Goal: Browse casually: Explore the website without a specific task or goal

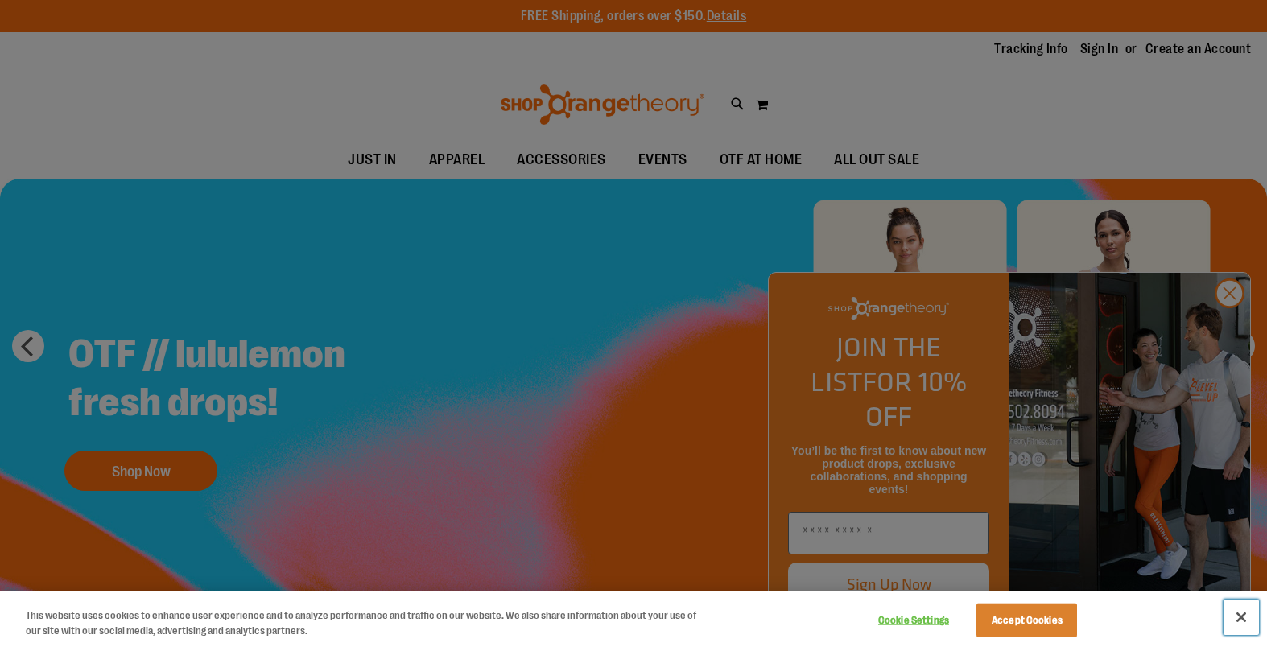
click at [1247, 623] on button "Close" at bounding box center [1240, 617] width 35 height 35
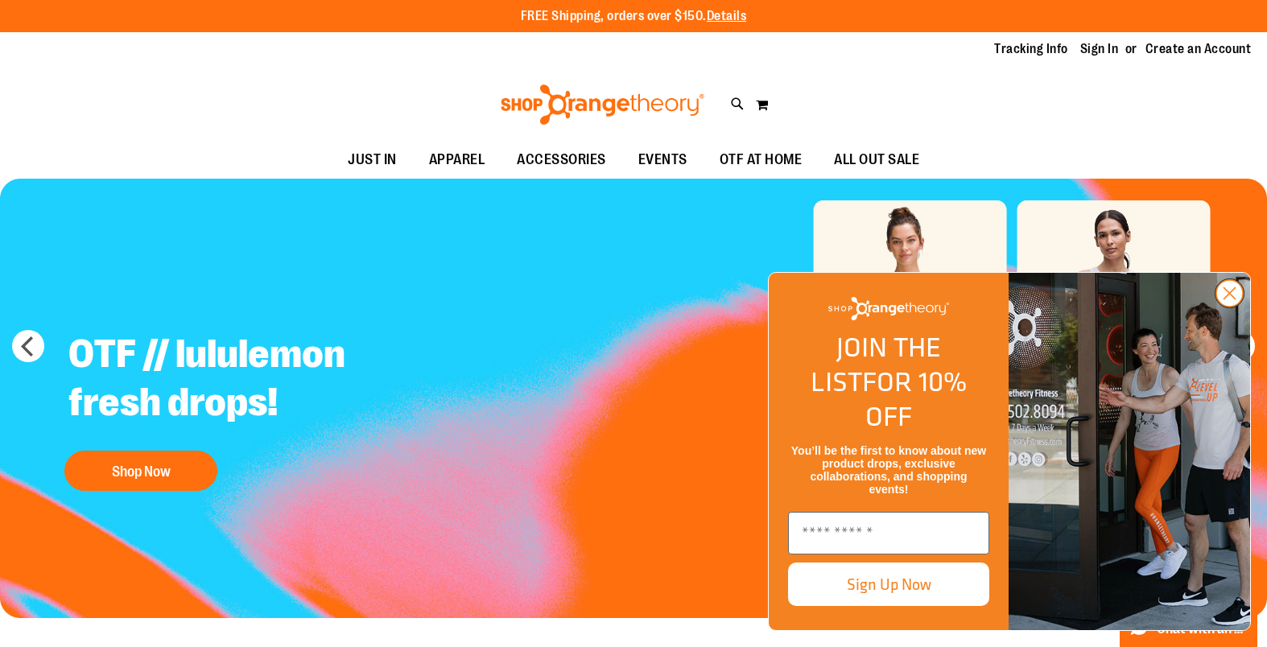
click at [1232, 307] on circle "Close dialog" at bounding box center [1229, 293] width 27 height 27
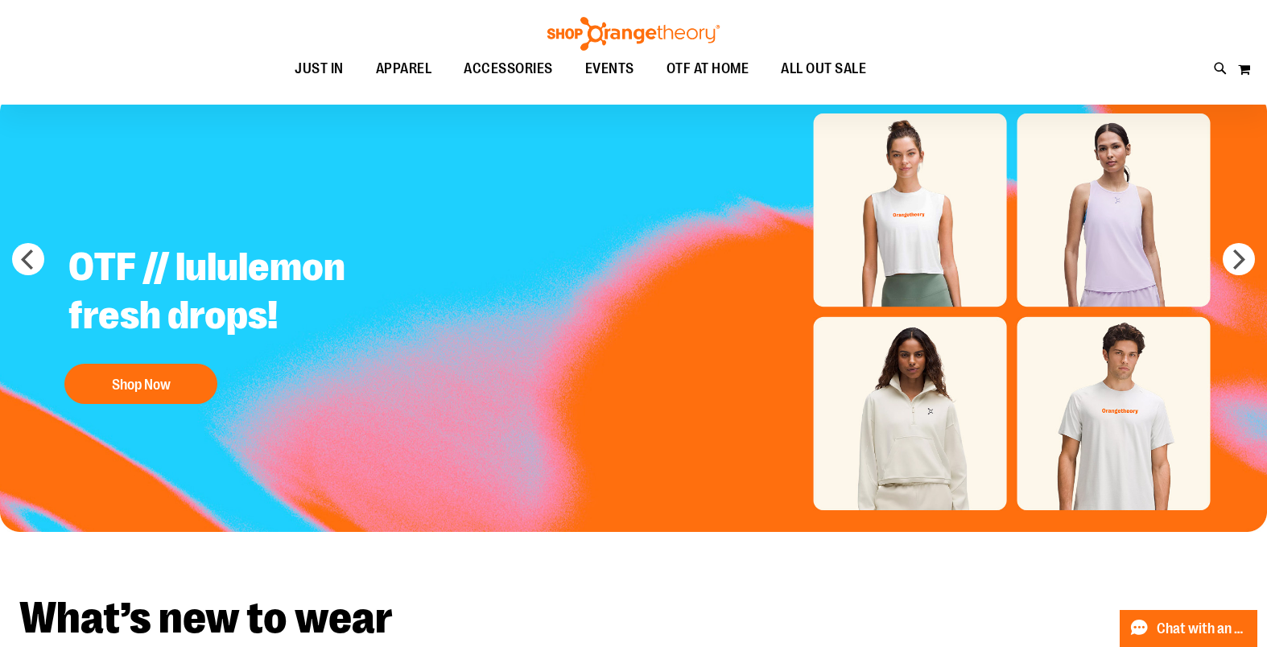
scroll to position [91, 0]
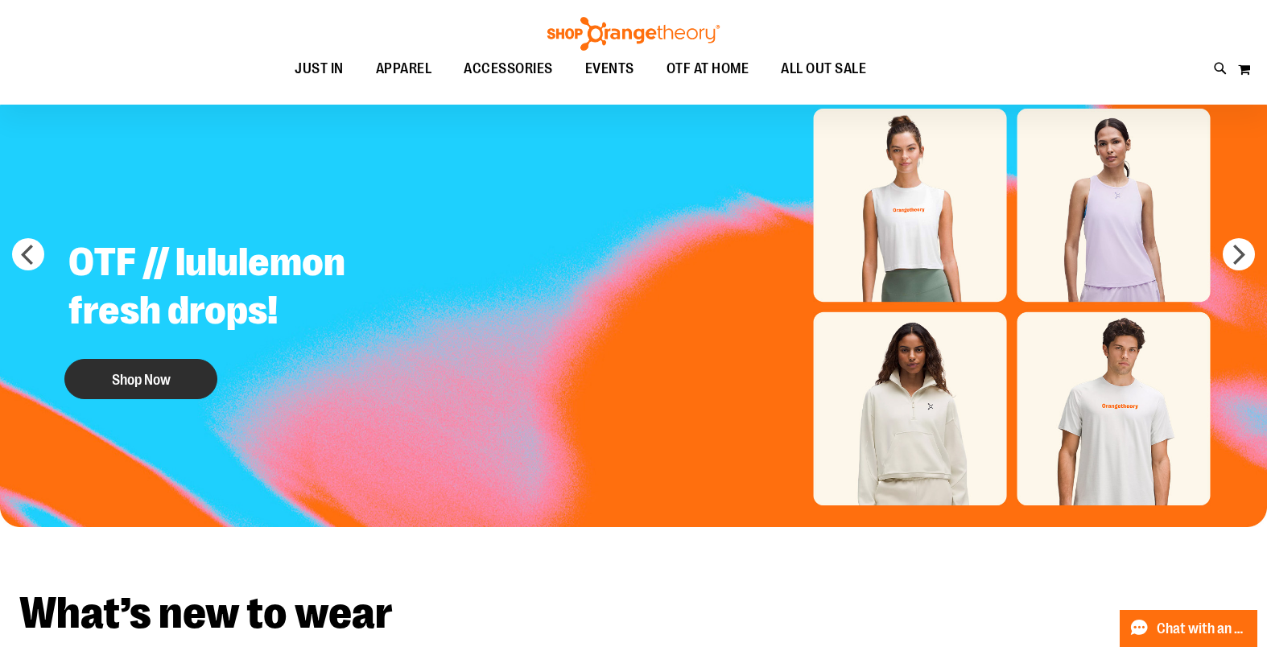
click at [129, 379] on button "Shop Now" at bounding box center [140, 379] width 153 height 40
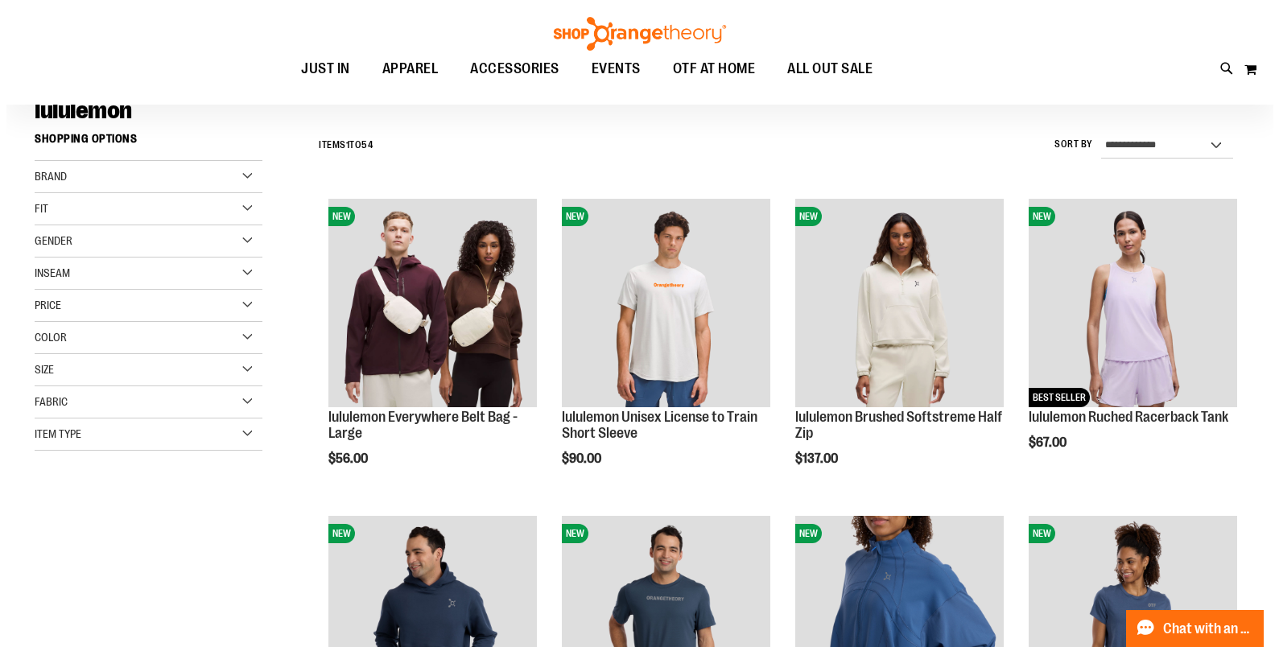
scroll to position [130, 0]
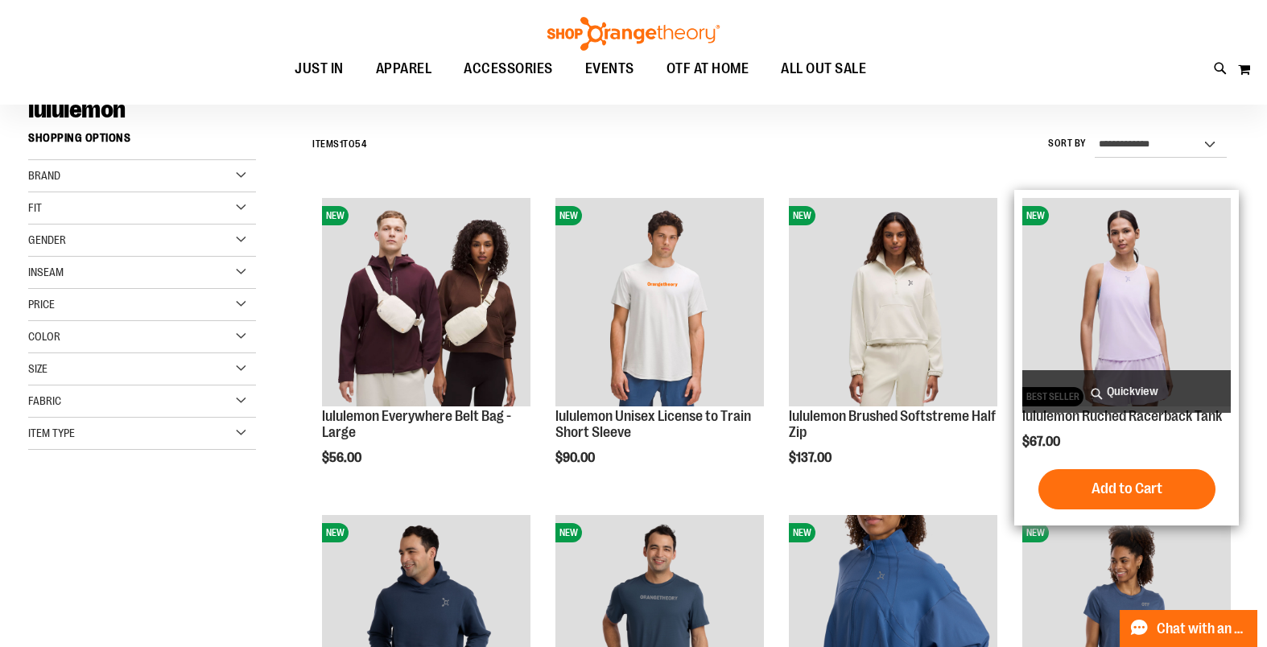
click at [1134, 324] on img "product" at bounding box center [1126, 302] width 208 height 208
click at [1127, 305] on img "product" at bounding box center [1126, 302] width 208 height 208
click at [1132, 393] on span "Quickview" at bounding box center [1126, 391] width 208 height 43
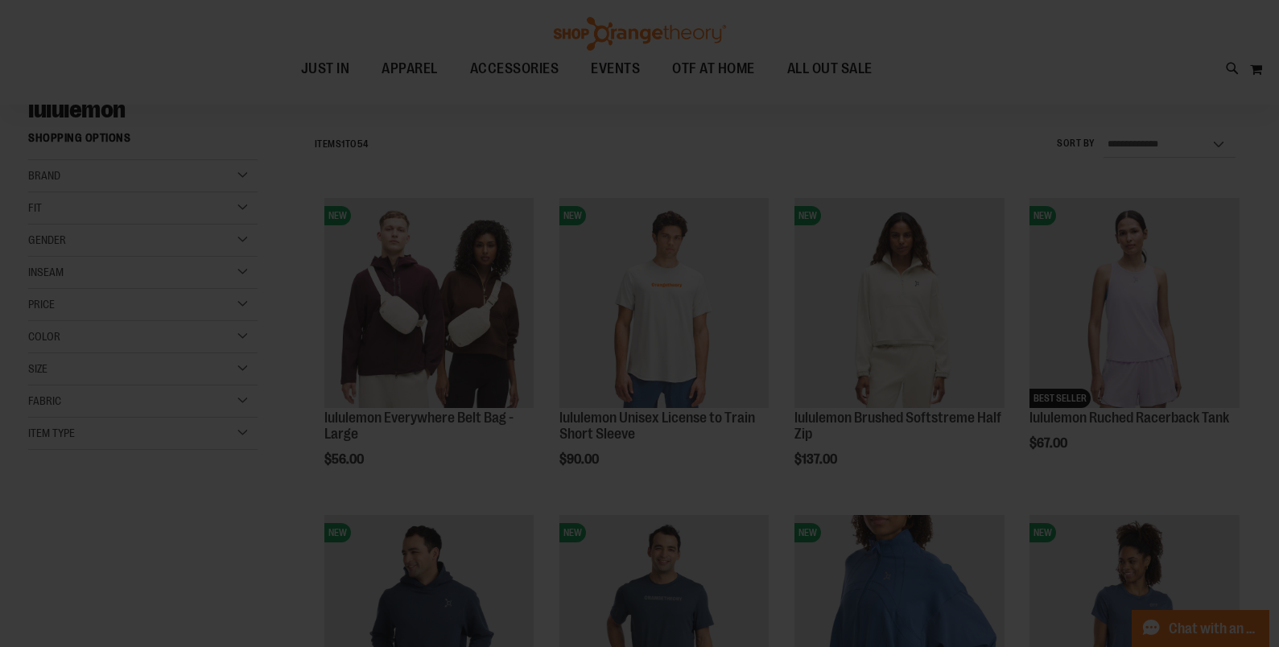
scroll to position [0, 0]
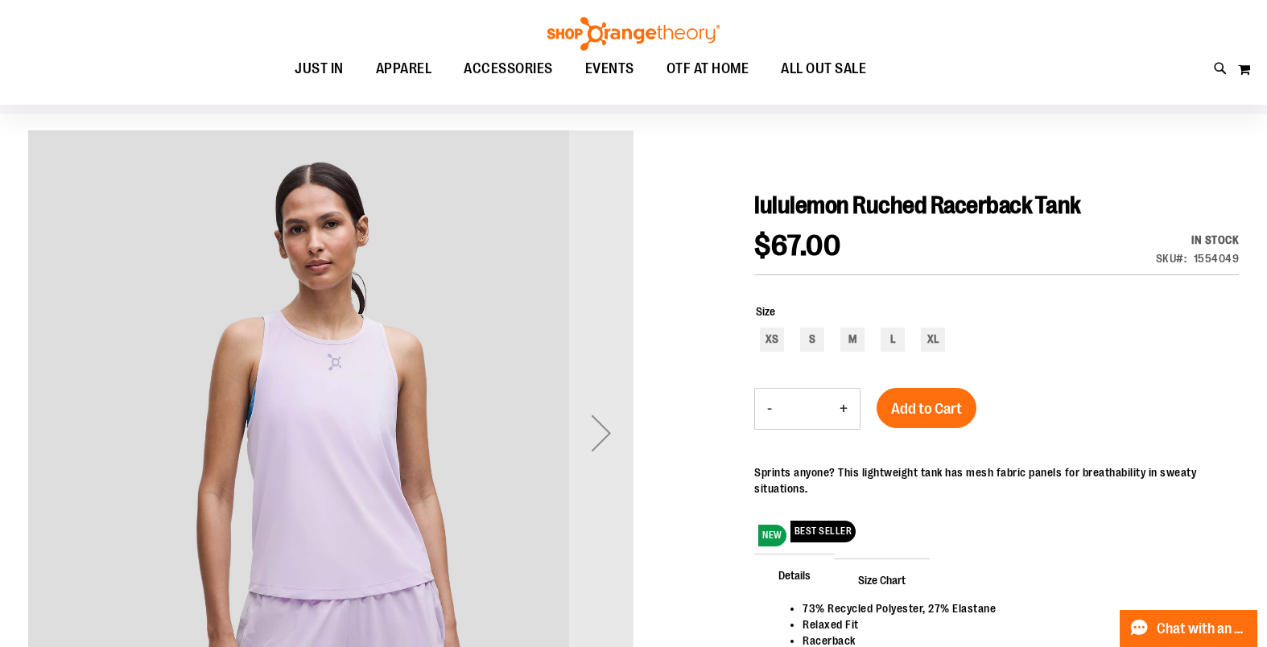
scroll to position [105, 0]
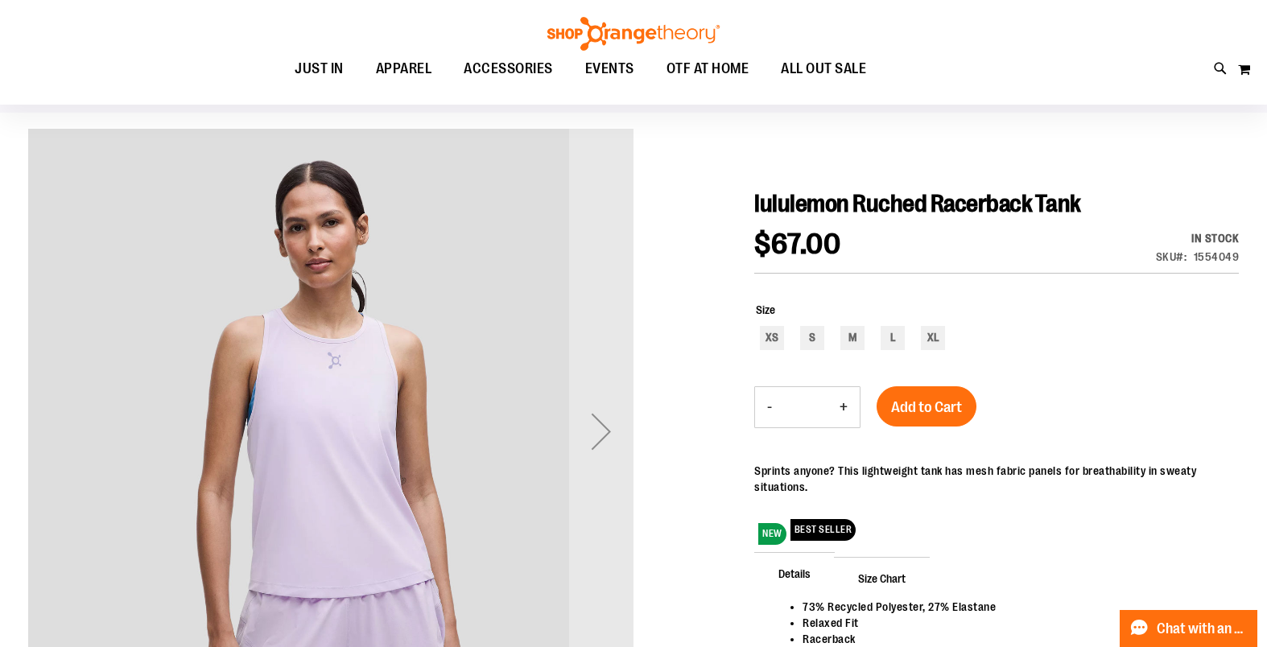
click at [587, 431] on div "Next" at bounding box center [601, 431] width 64 height 64
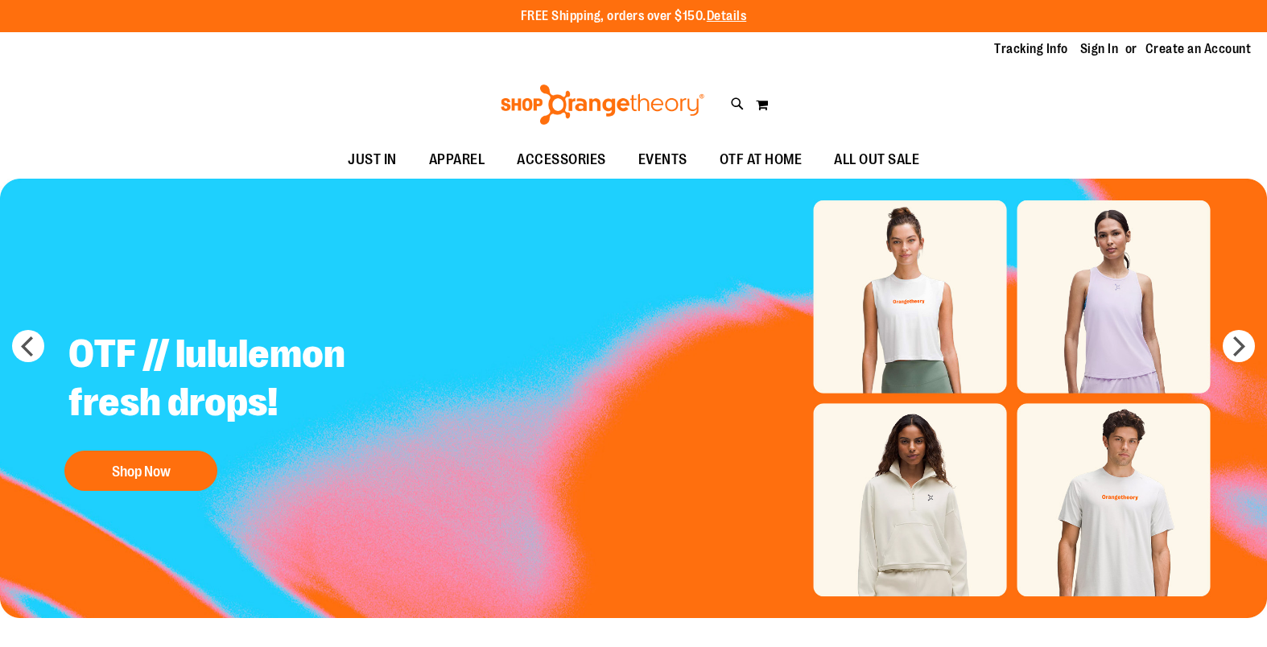
scroll to position [91, 0]
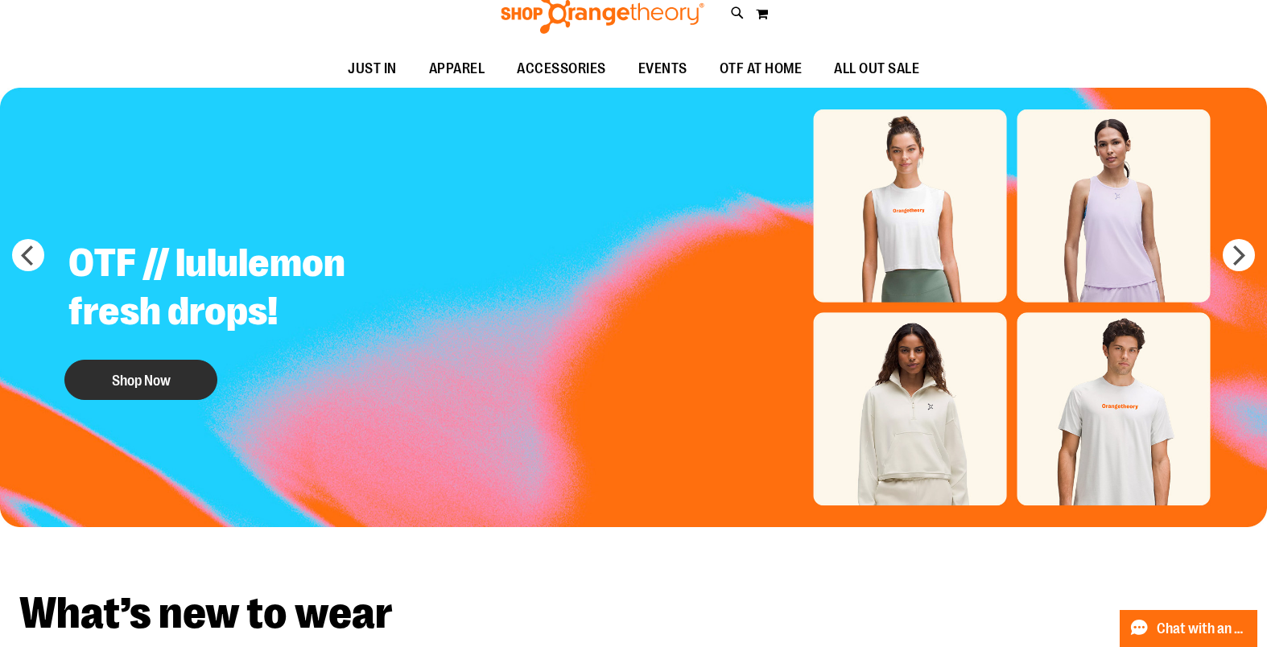
click at [162, 360] on button "Shop Now" at bounding box center [140, 380] width 153 height 40
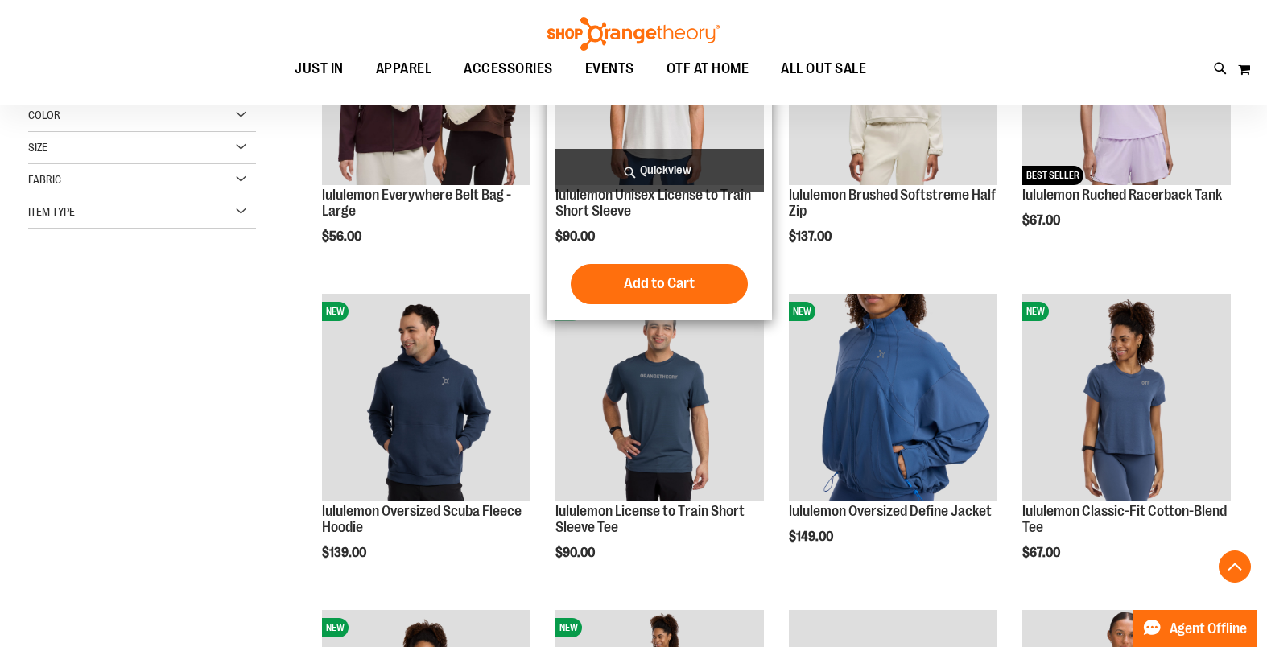
scroll to position [366, 0]
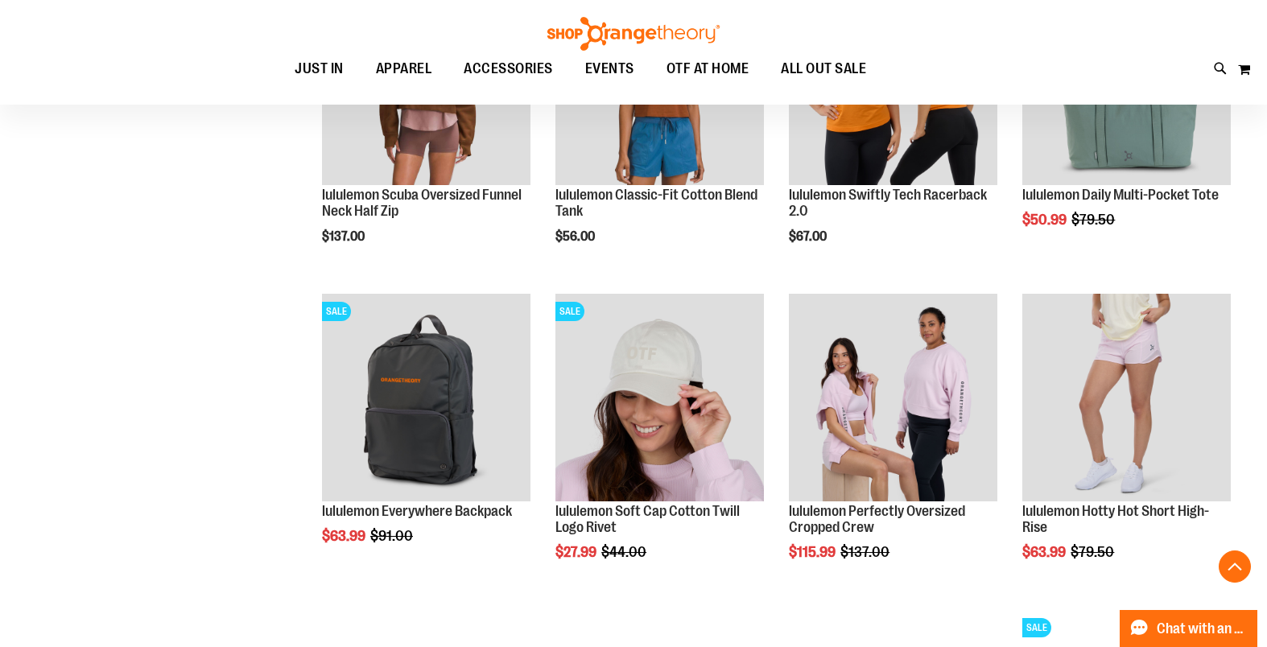
scroll to position [1312, 0]
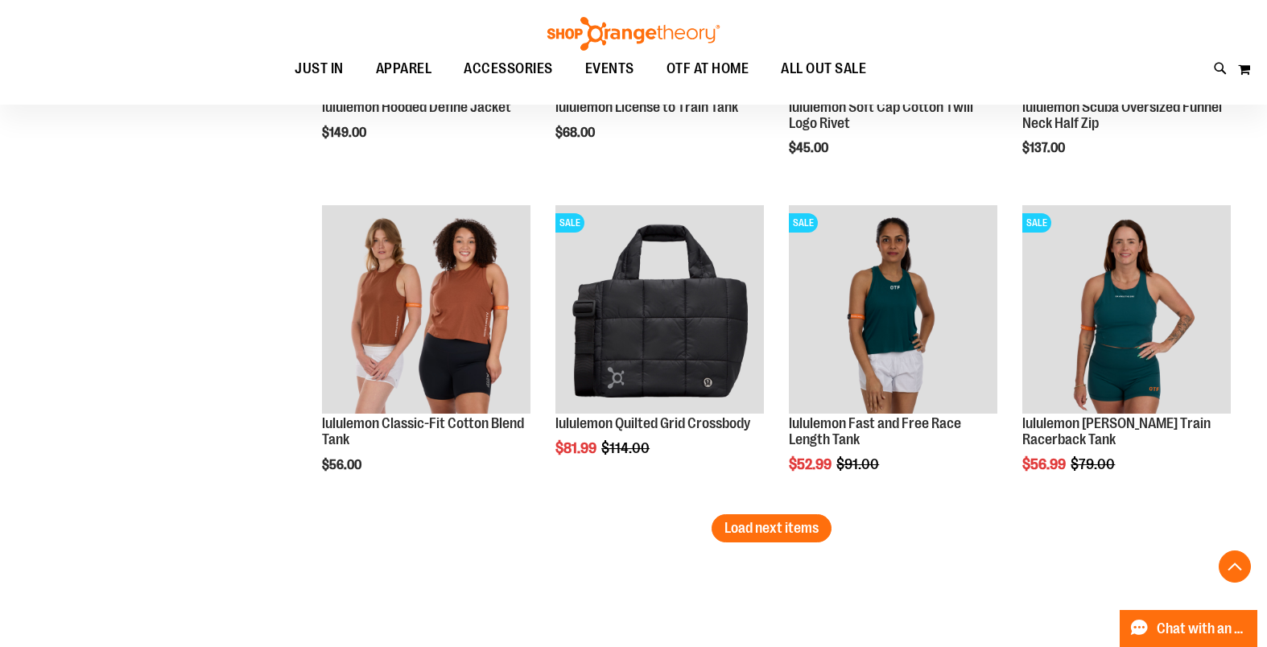
scroll to position [2689, 0]
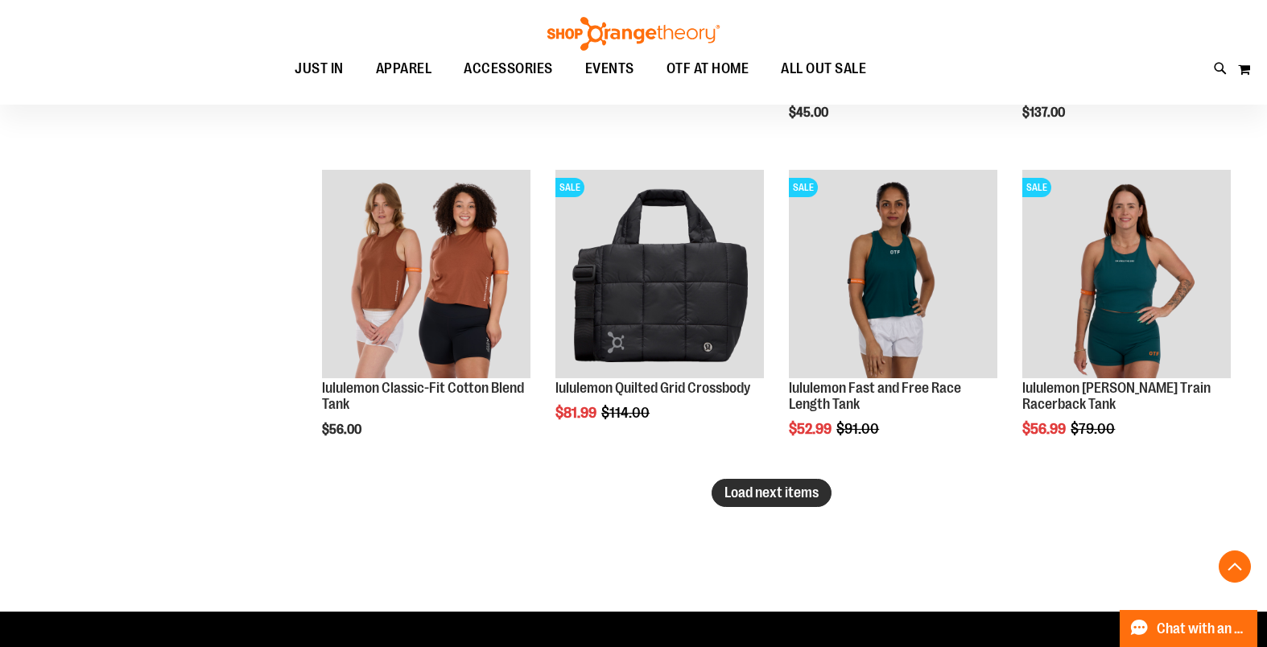
click at [791, 497] on span "Load next items" at bounding box center [771, 492] width 94 height 16
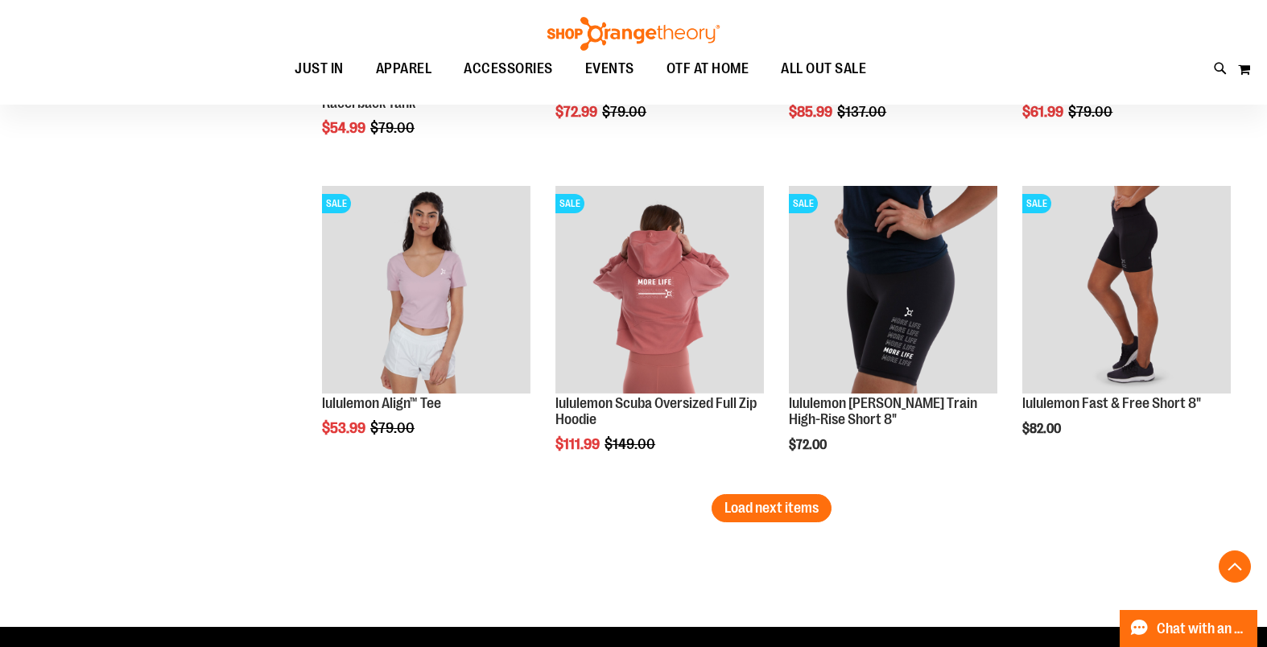
scroll to position [3635, 0]
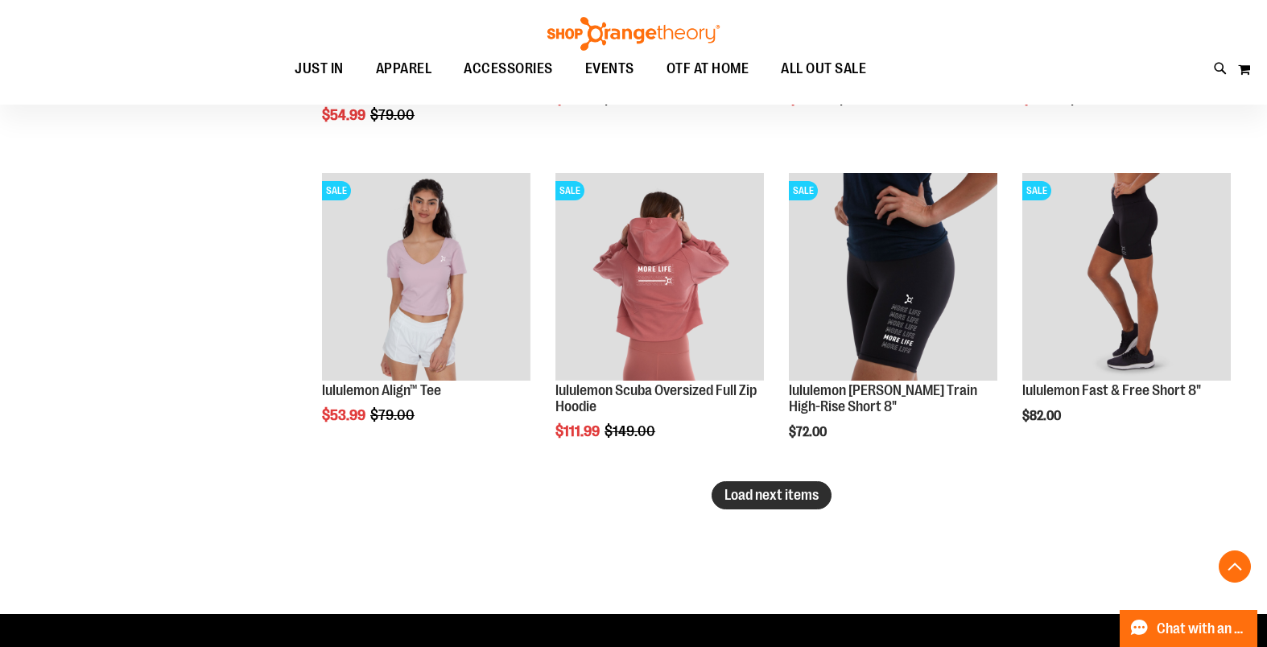
click at [809, 505] on button "Load next items" at bounding box center [771, 495] width 120 height 28
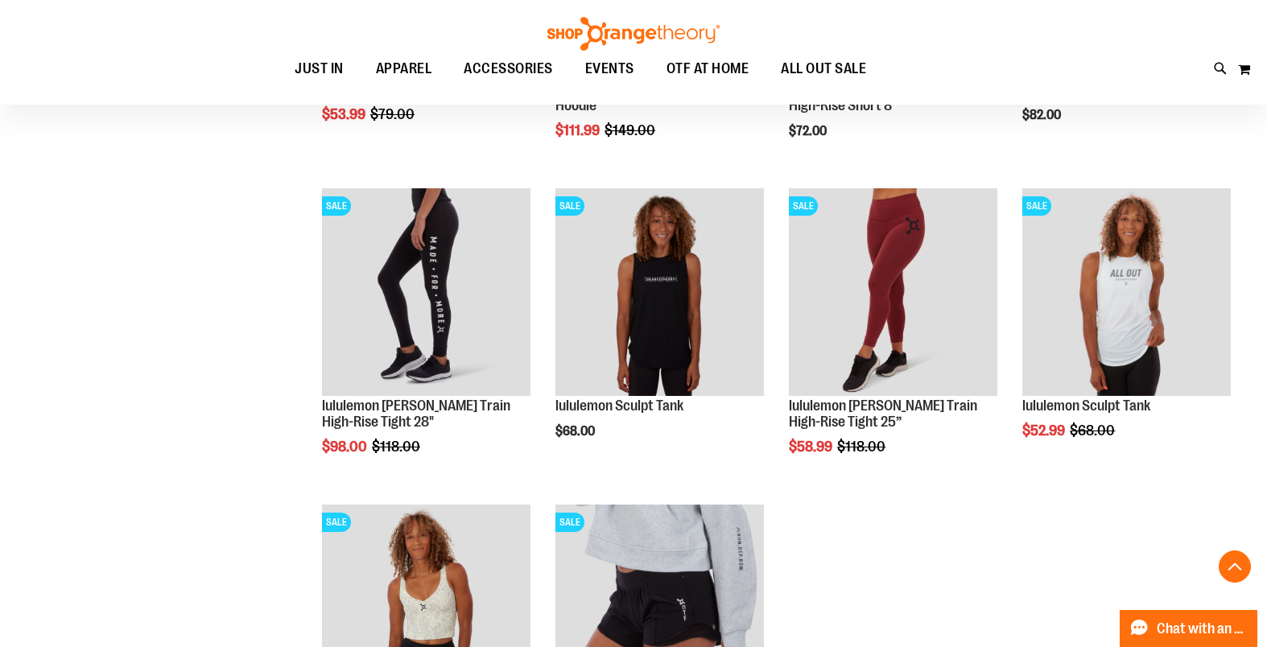
scroll to position [3975, 0]
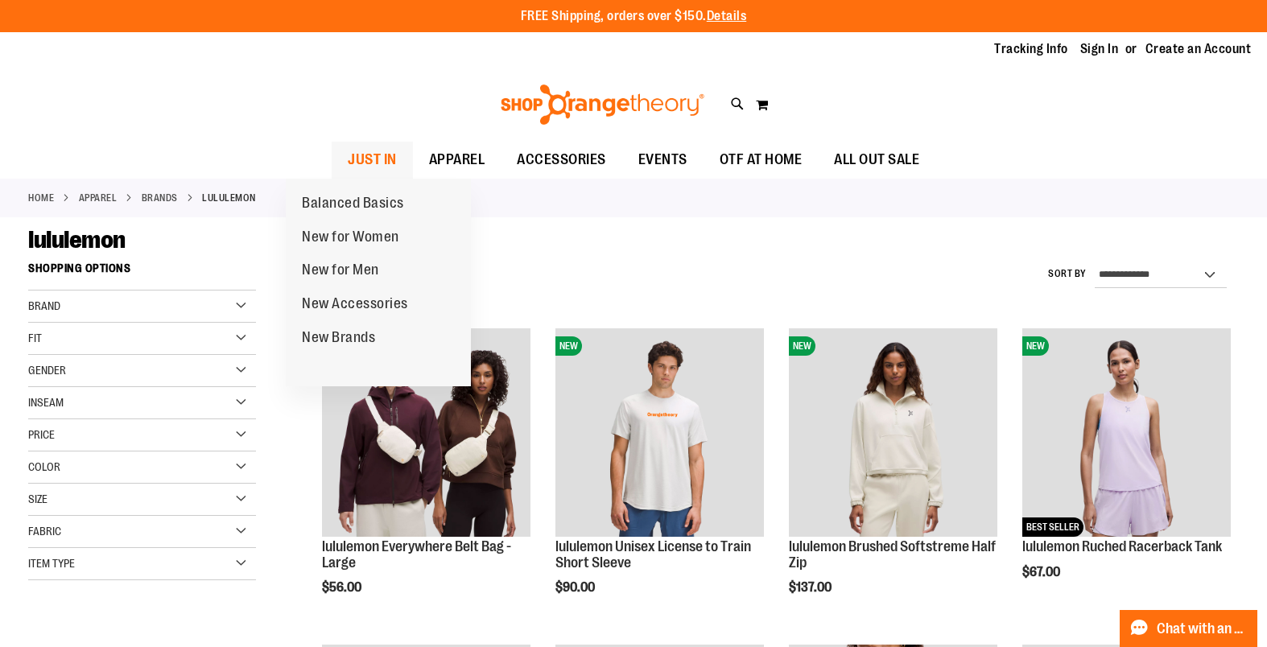
click at [348, 155] on span "JUST IN" at bounding box center [372, 160] width 49 height 36
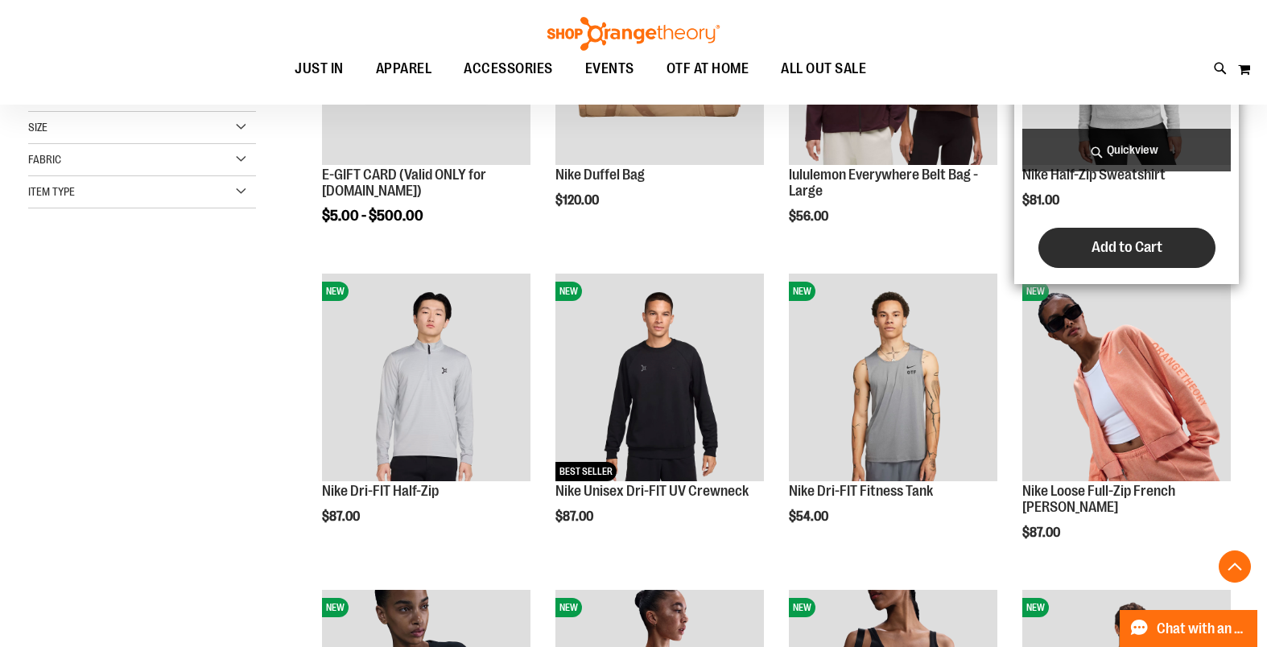
scroll to position [410, 0]
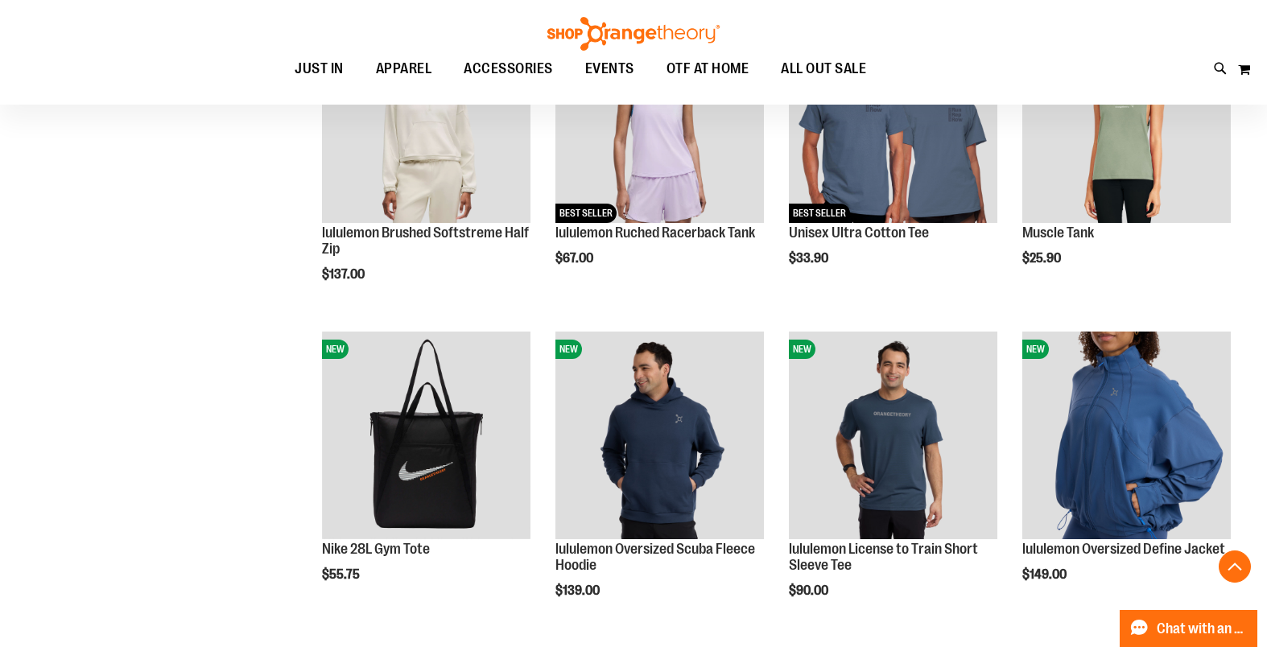
scroll to position [1264, 0]
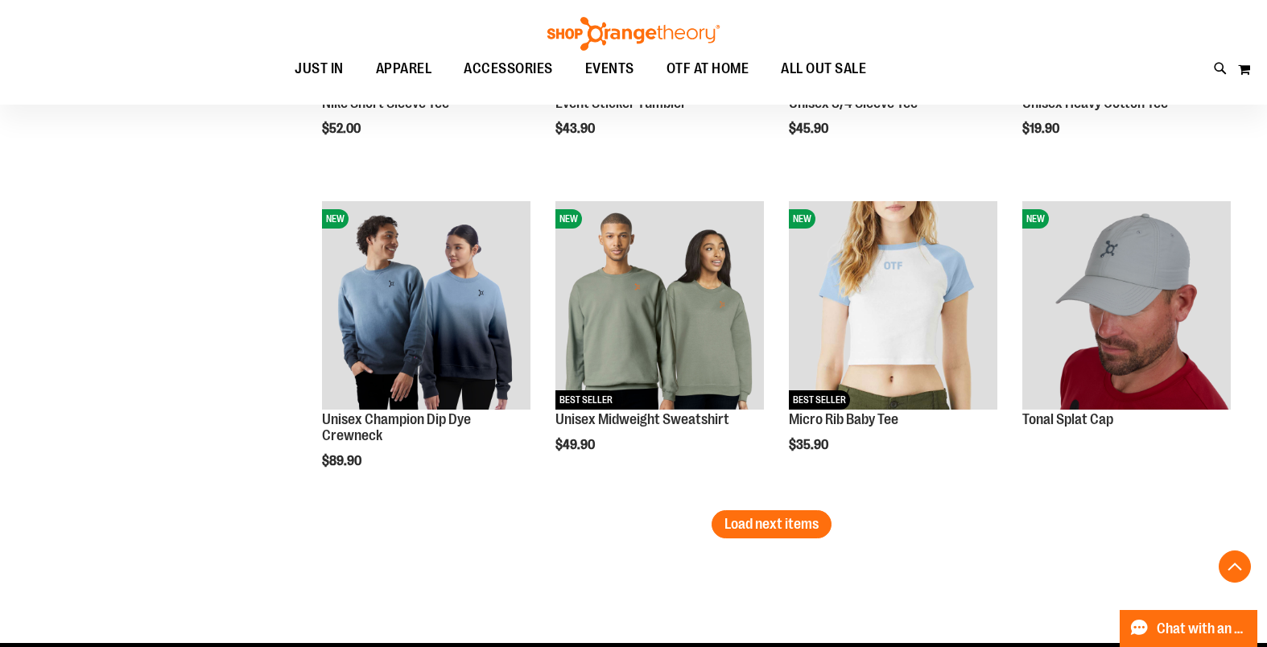
scroll to position [2682, 0]
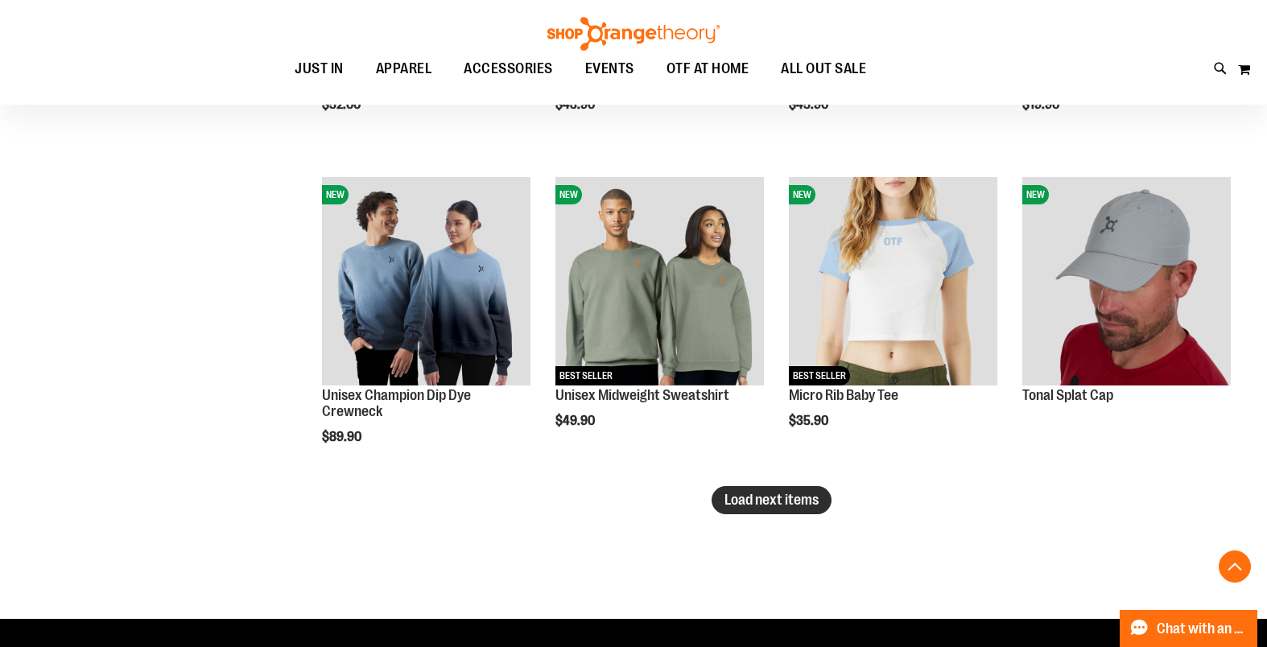
click at [754, 496] on span "Load next items" at bounding box center [771, 500] width 94 height 16
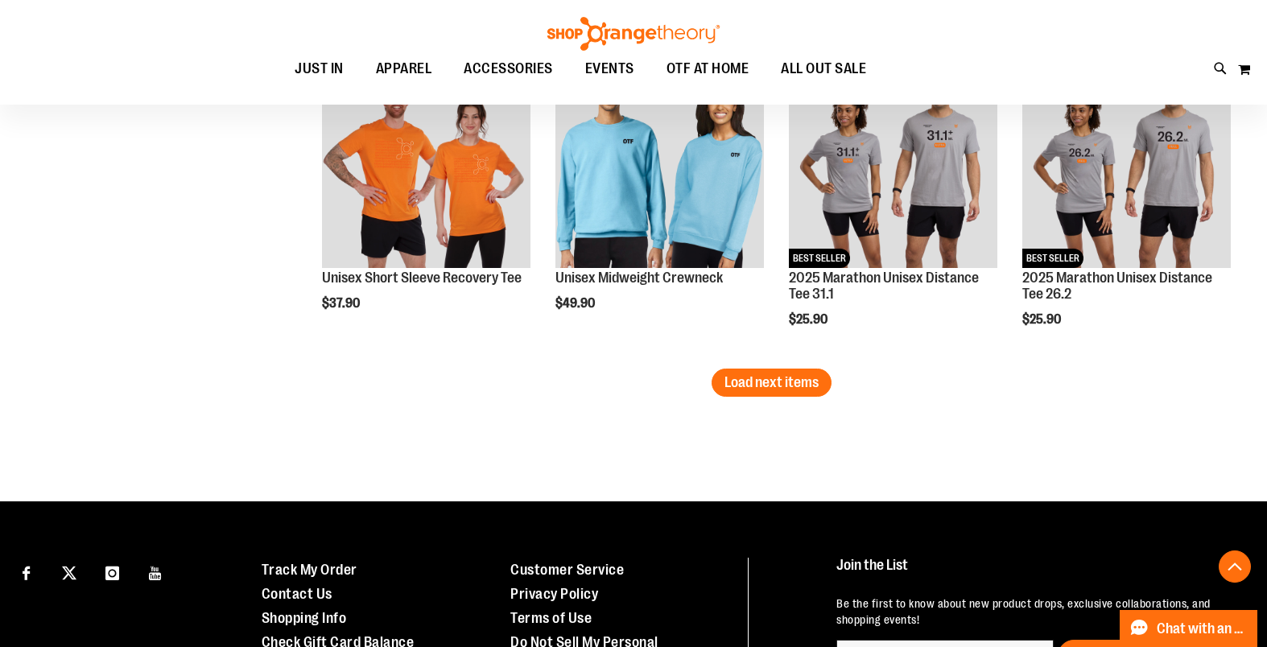
scroll to position [3756, 0]
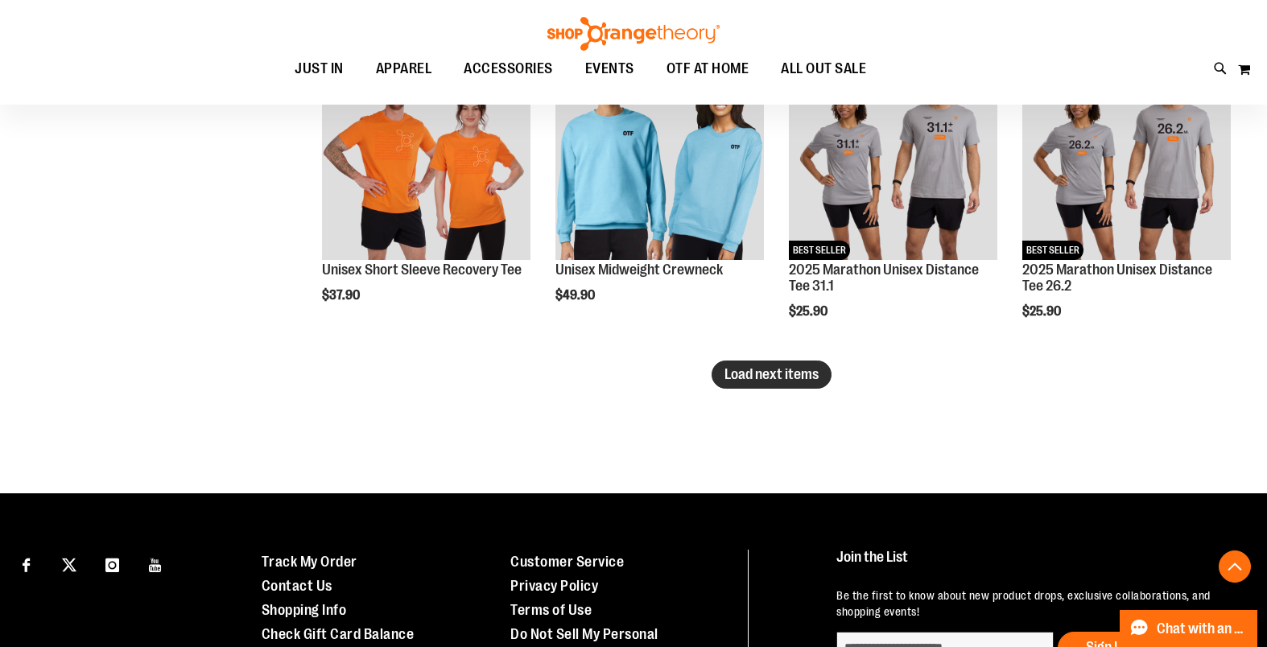
click at [800, 381] on span "Load next items" at bounding box center [771, 374] width 94 height 16
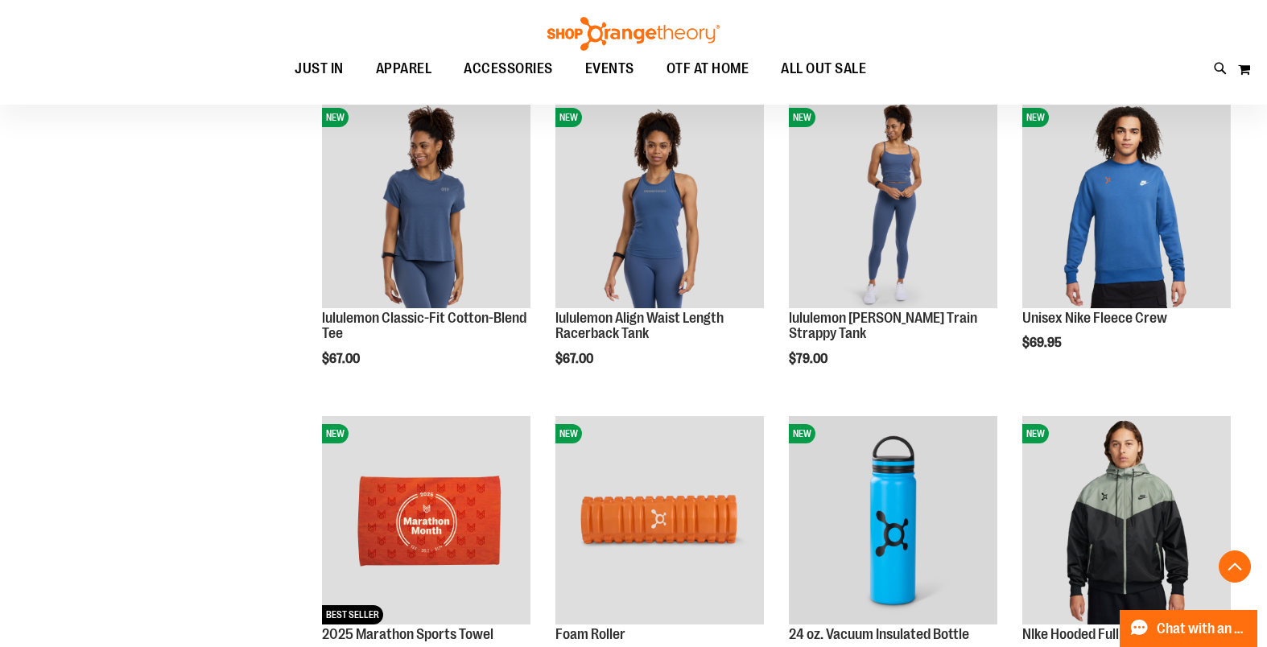
scroll to position [1542, 0]
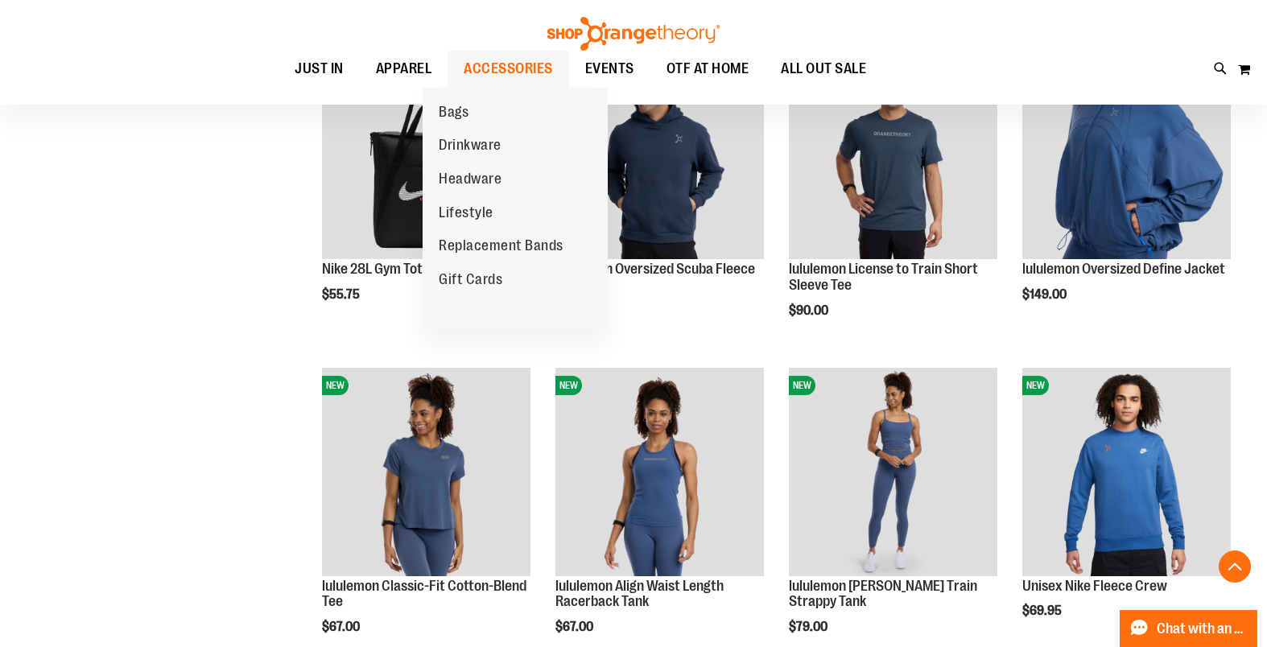
click at [505, 66] on span "ACCESSORIES" at bounding box center [508, 69] width 89 height 36
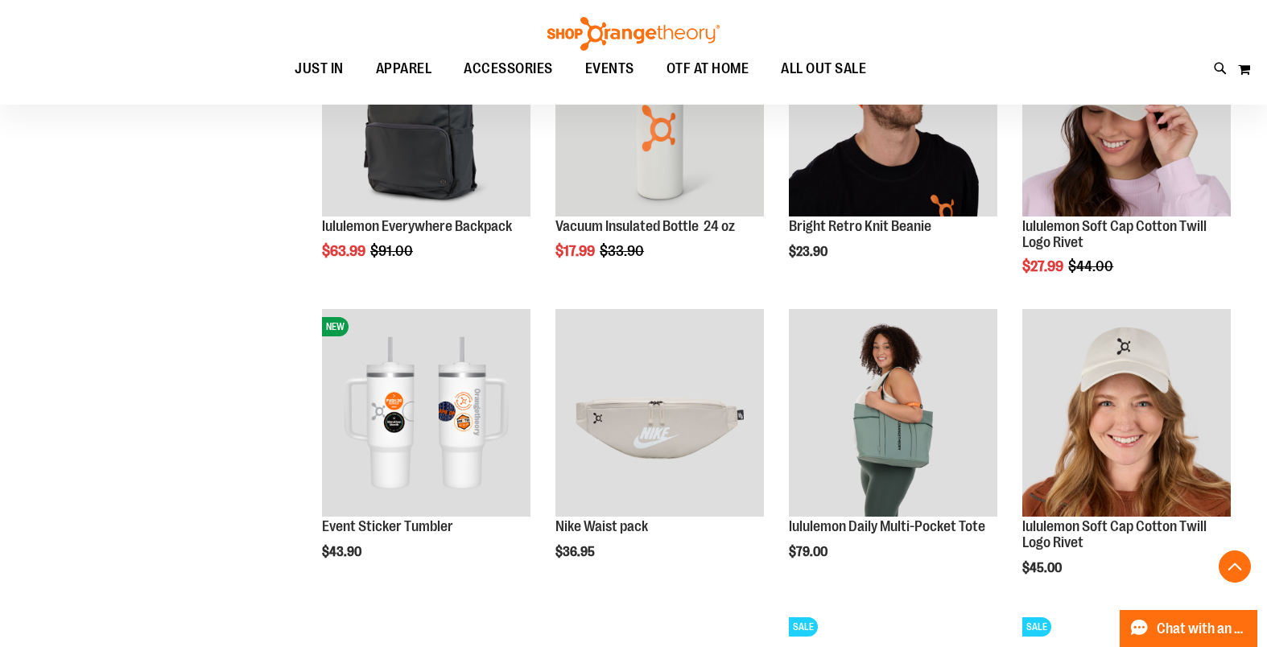
scroll to position [1263, 0]
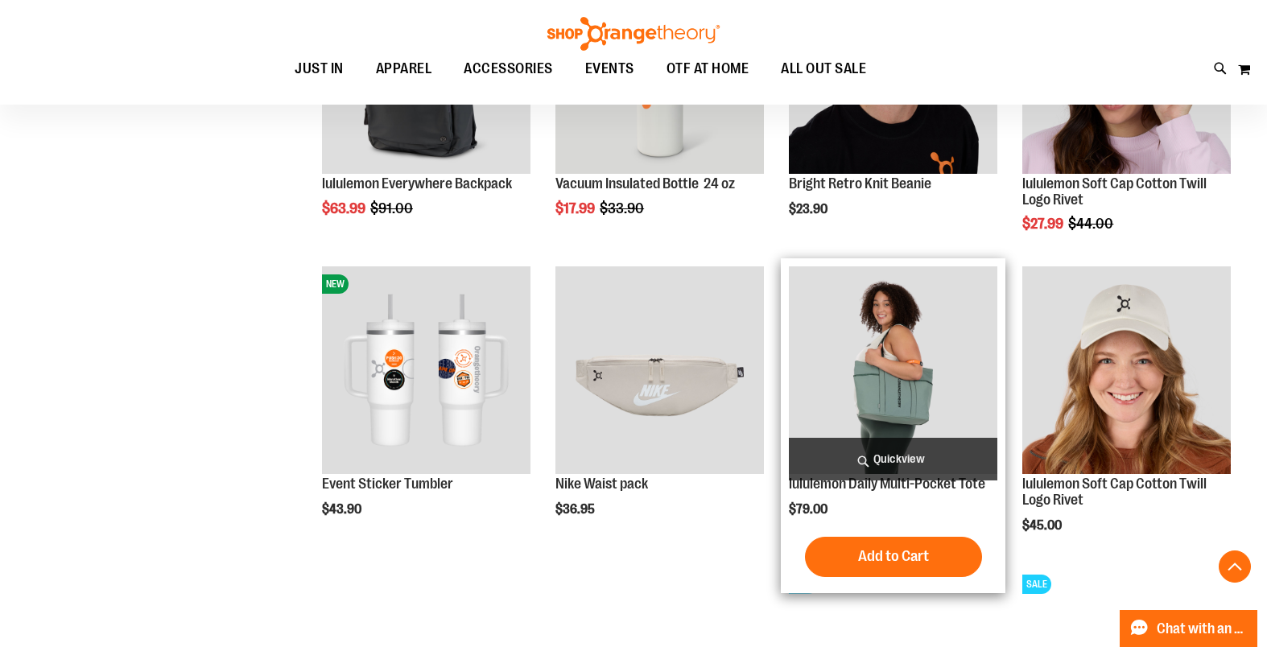
click at [901, 388] on img "product" at bounding box center [893, 370] width 208 height 208
